Goal: Information Seeking & Learning: Stay updated

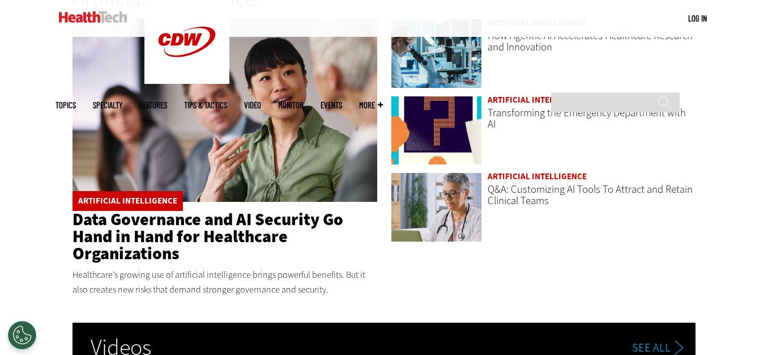
scroll to position [1814, 0]
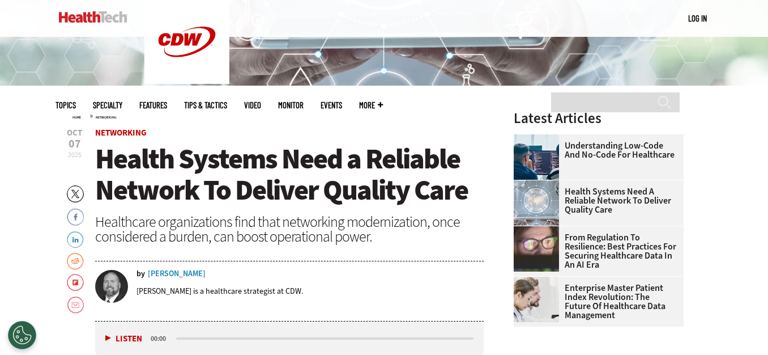
scroll to position [340, 0]
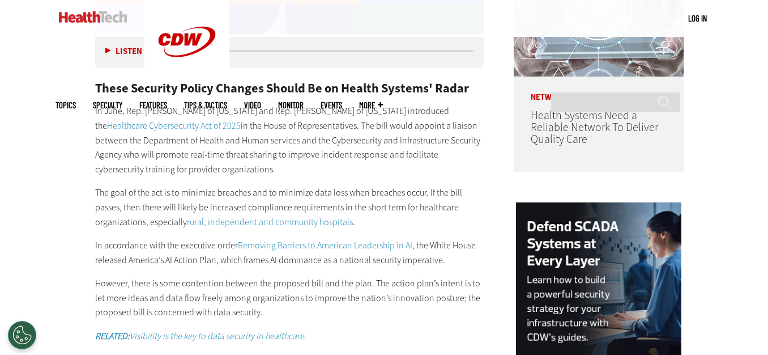
scroll to position [1020, 0]
